Goal: Information Seeking & Learning: Learn about a topic

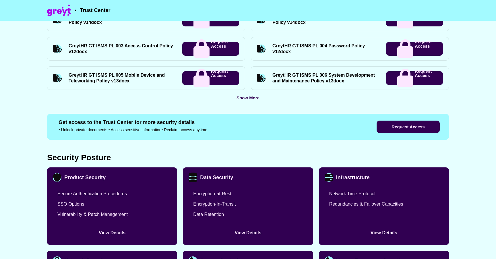
scroll to position [328, 0]
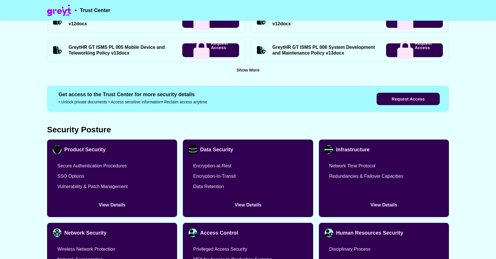
click at [112, 205] on button "View Details" at bounding box center [112, 205] width 118 height 13
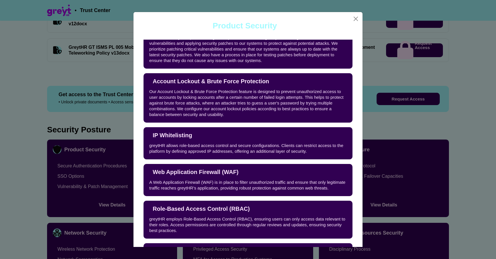
scroll to position [145, 0]
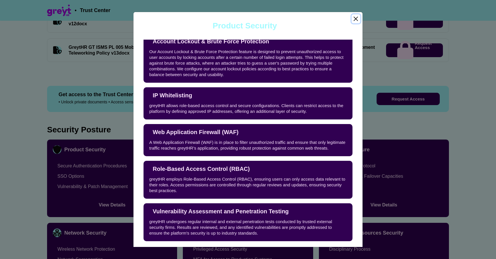
click at [353, 19] on button "Close" at bounding box center [355, 18] width 9 height 9
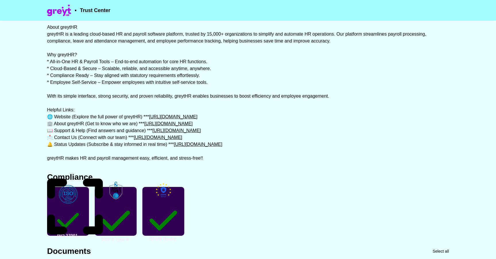
scroll to position [65, 0]
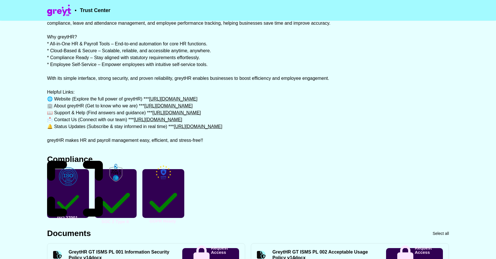
click at [161, 182] on img at bounding box center [163, 173] width 19 height 19
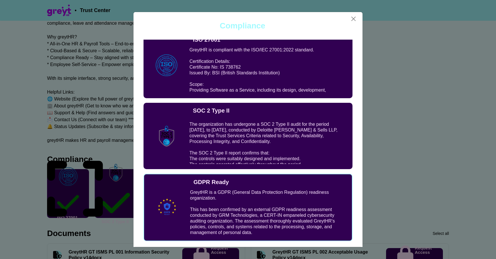
scroll to position [0, 0]
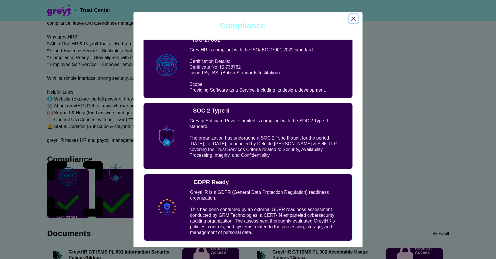
click at [355, 18] on button "Close" at bounding box center [353, 18] width 9 height 9
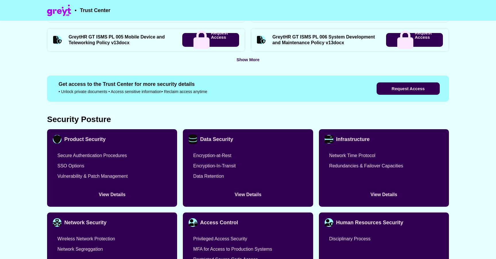
scroll to position [333, 0]
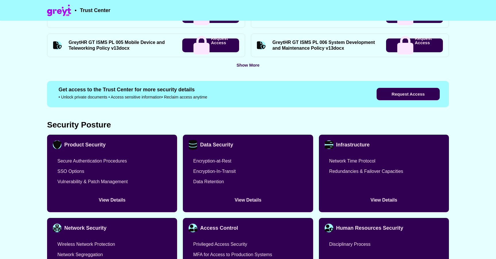
click at [251, 201] on button "View Details" at bounding box center [247, 200] width 118 height 13
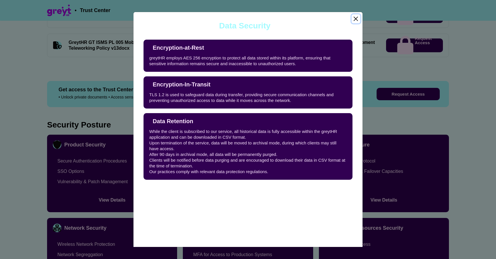
click at [355, 18] on button "Close" at bounding box center [355, 18] width 9 height 9
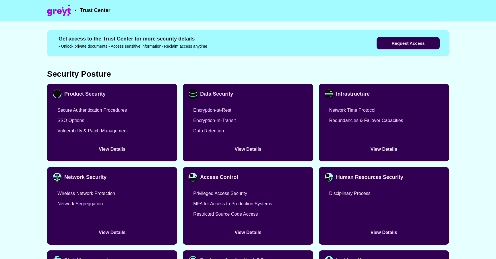
scroll to position [401, 0]
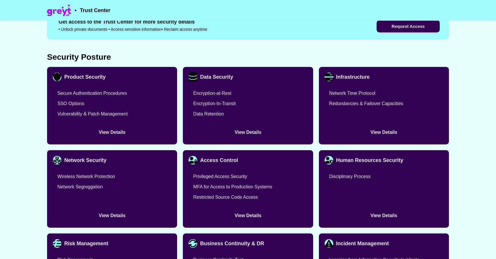
click at [108, 218] on button "View Details" at bounding box center [112, 215] width 118 height 13
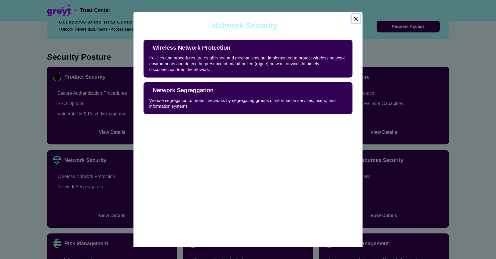
click at [355, 21] on button "Close" at bounding box center [355, 18] width 9 height 9
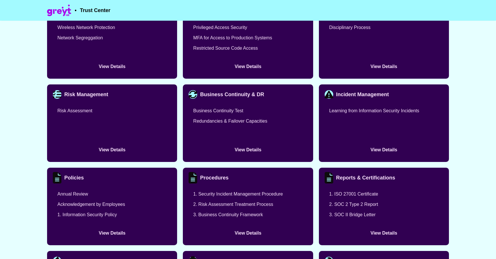
scroll to position [557, 0]
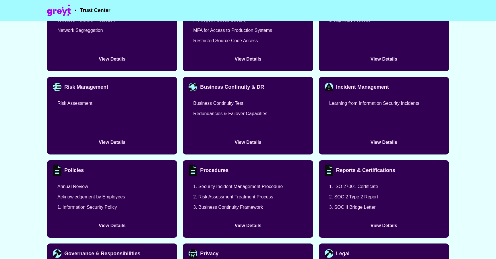
click at [124, 140] on button "View Details" at bounding box center [112, 142] width 118 height 13
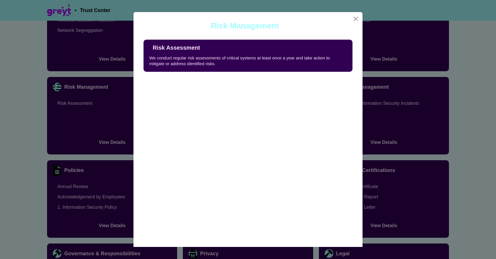
click at [275, 49] on div "Risk Assessment We conduct regular risk assessments of critical systems at leas…" at bounding box center [247, 56] width 209 height 32
click at [355, 19] on button "Close" at bounding box center [355, 18] width 9 height 9
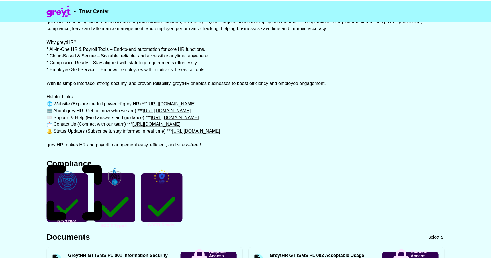
scroll to position [0, 0]
